Goal: Check status: Check status

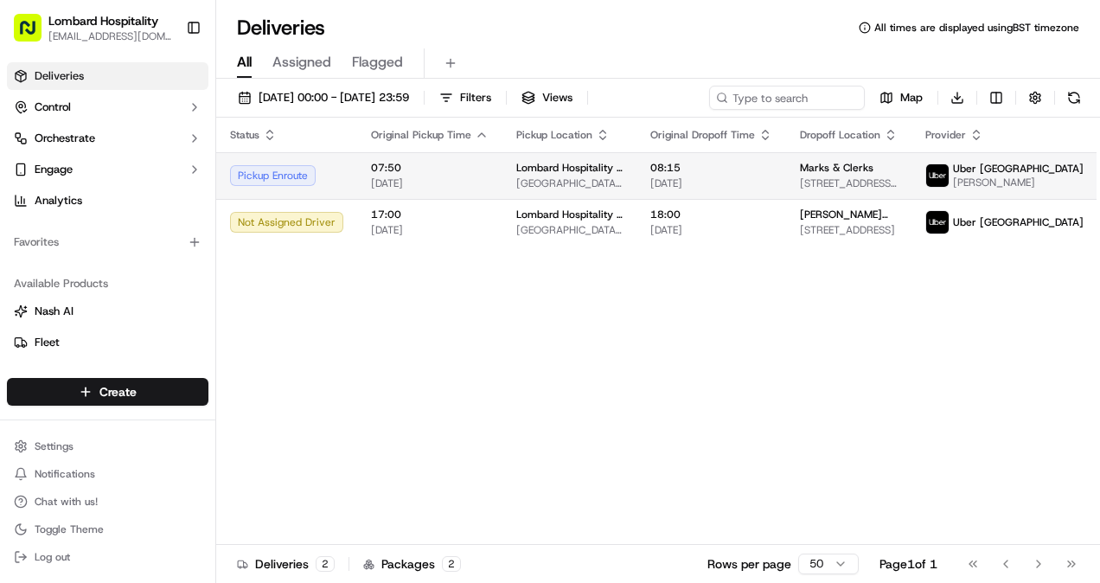
click at [547, 185] on span "[GEOGRAPHIC_DATA], [STREET_ADDRESS]" at bounding box center [569, 183] width 106 height 14
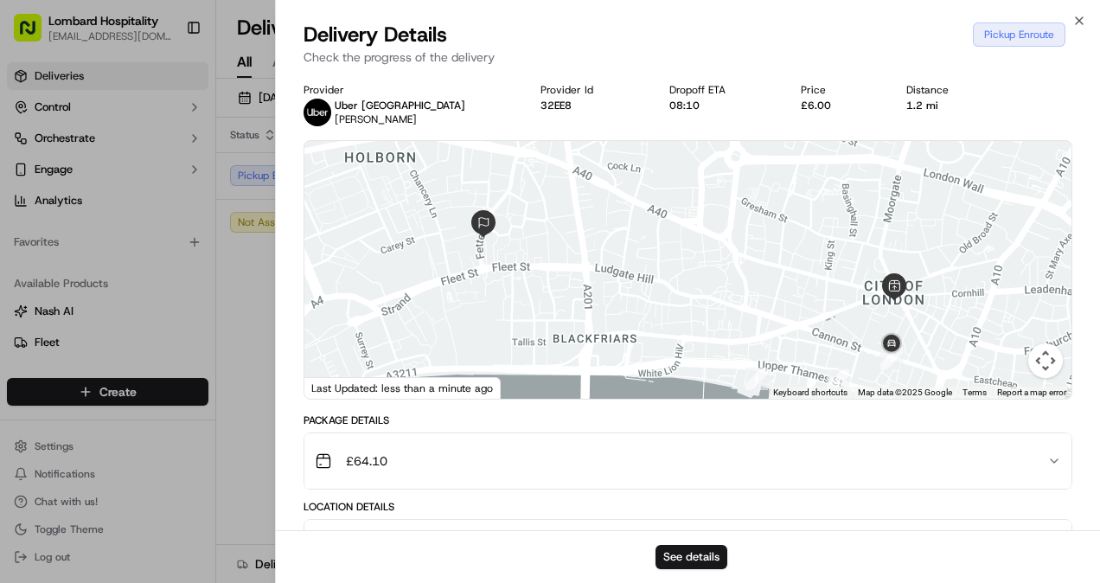
click at [739, 359] on div at bounding box center [687, 270] width 767 height 258
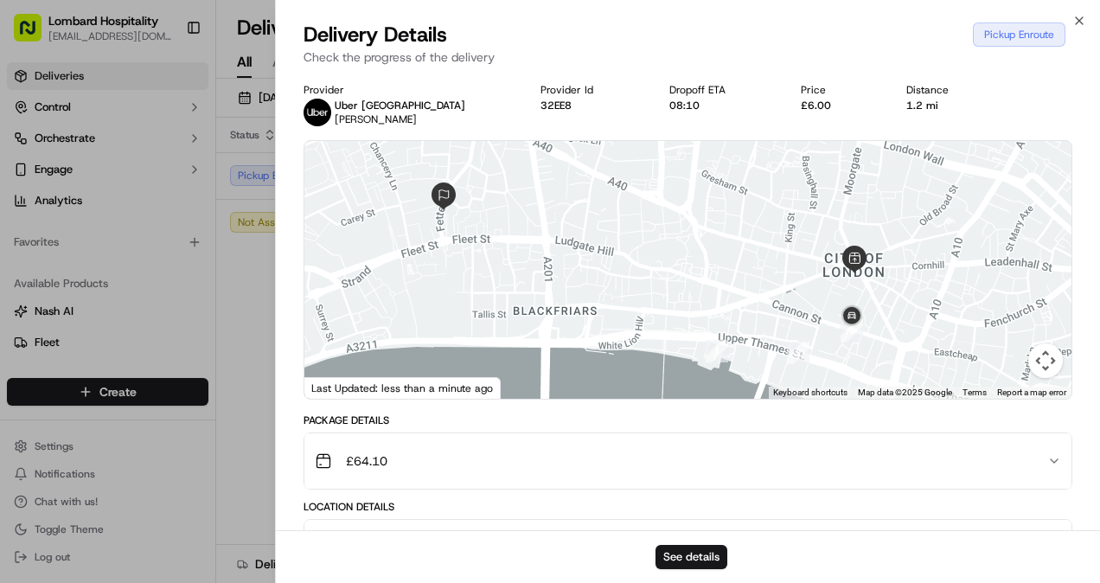
drag, startPoint x: 771, startPoint y: 334, endPoint x: 723, endPoint y: 303, distance: 57.6
click at [723, 303] on div at bounding box center [687, 270] width 767 height 258
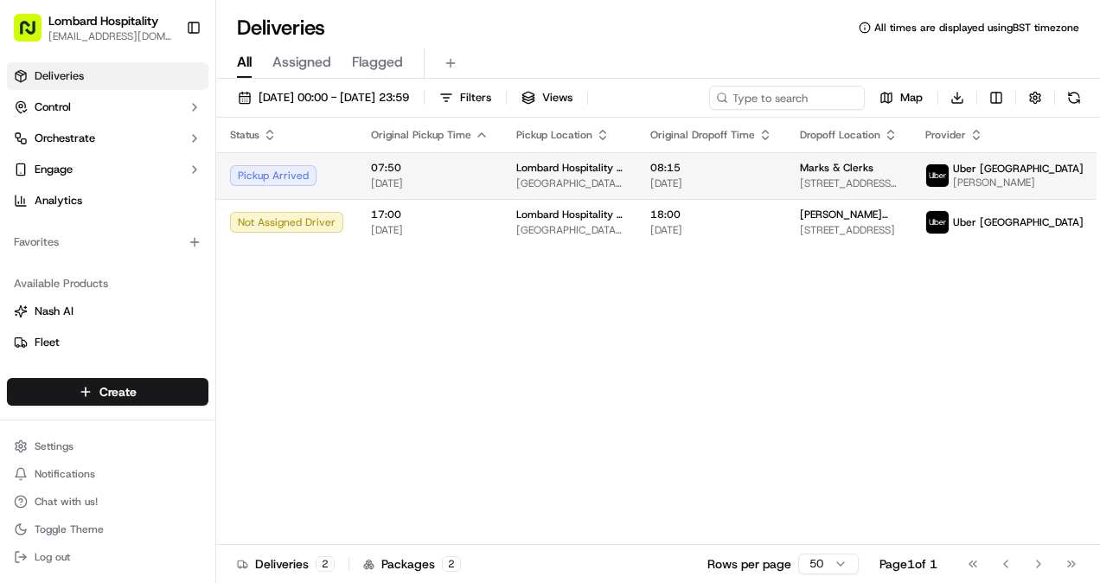
click at [327, 196] on td "Pickup Arrived" at bounding box center [286, 175] width 141 height 47
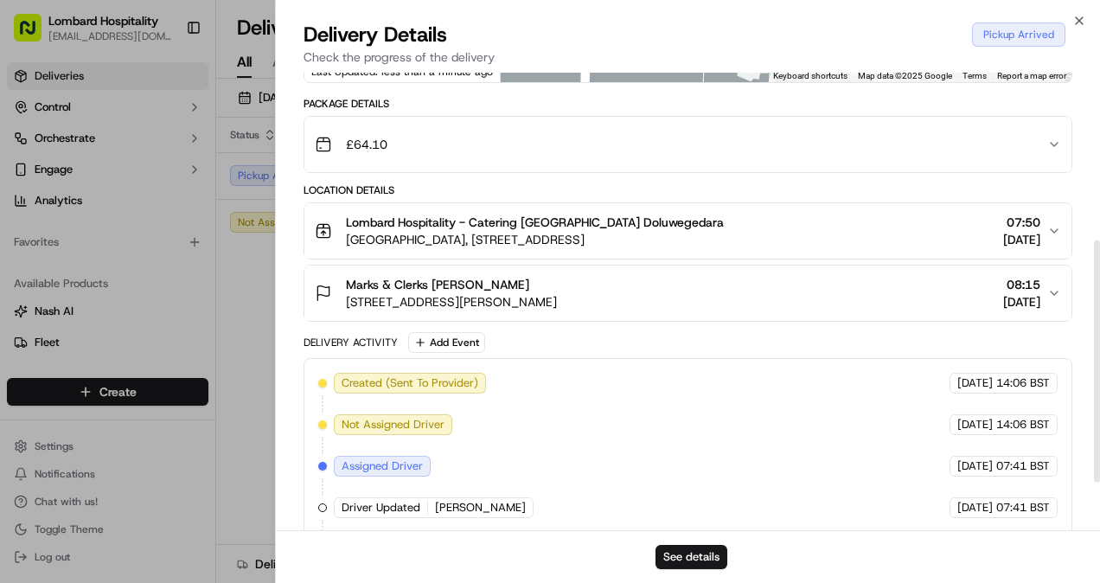
scroll to position [406, 0]
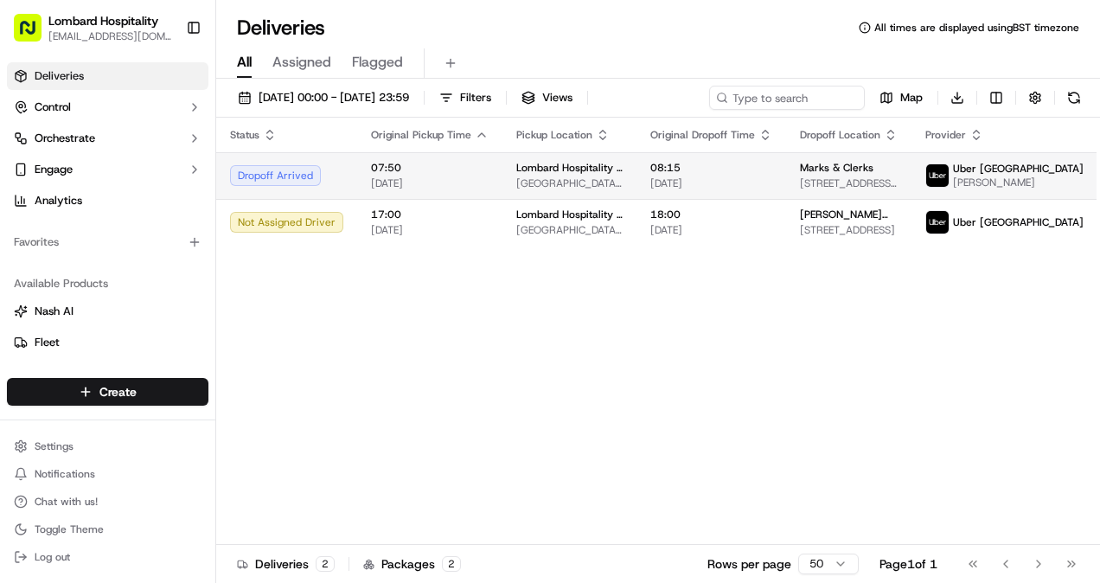
click at [345, 163] on td "Dropoff Arrived" at bounding box center [286, 175] width 141 height 47
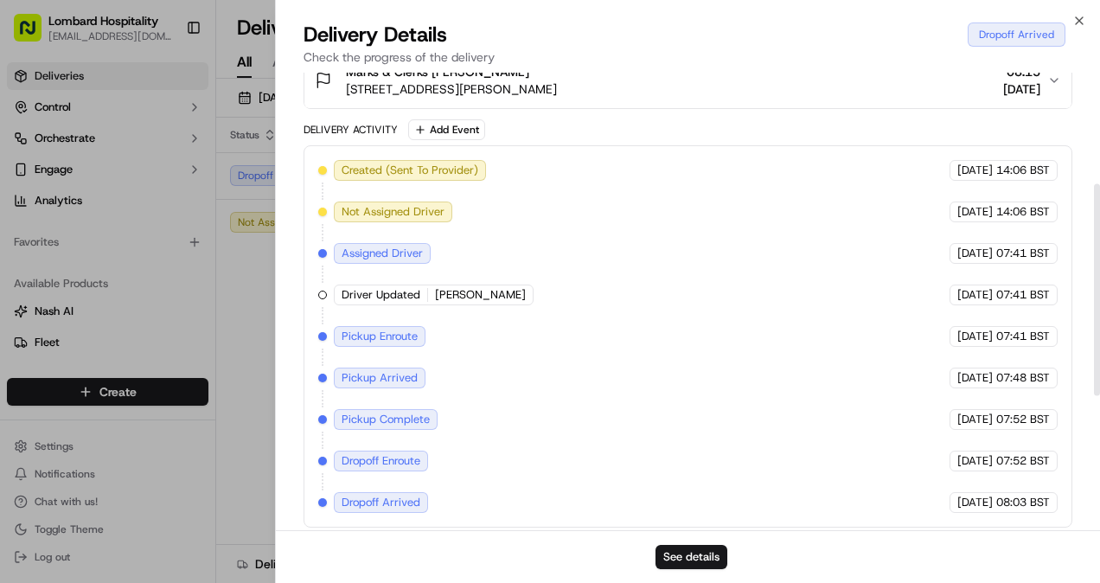
scroll to position [106, 0]
